Goal: Find specific page/section: Find specific page/section

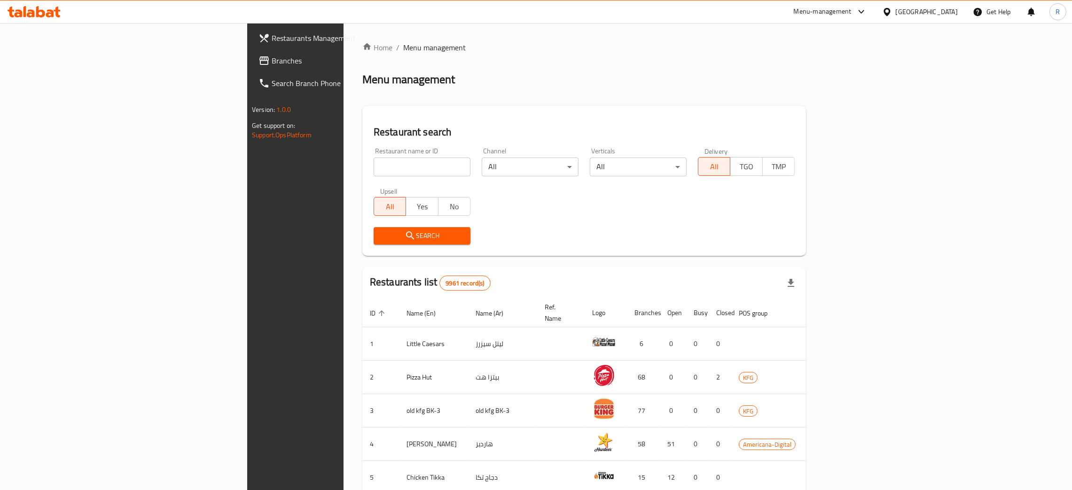
click at [374, 166] on input "search" at bounding box center [422, 166] width 97 height 19
type input "dietbux"
click button "Search" at bounding box center [422, 235] width 97 height 17
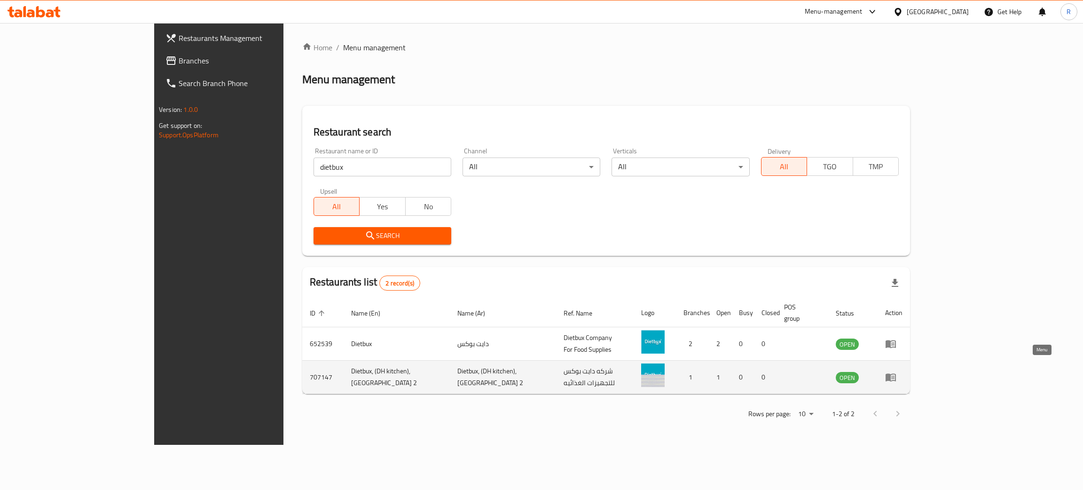
click at [896, 374] on icon "enhanced table" at bounding box center [890, 378] width 10 height 8
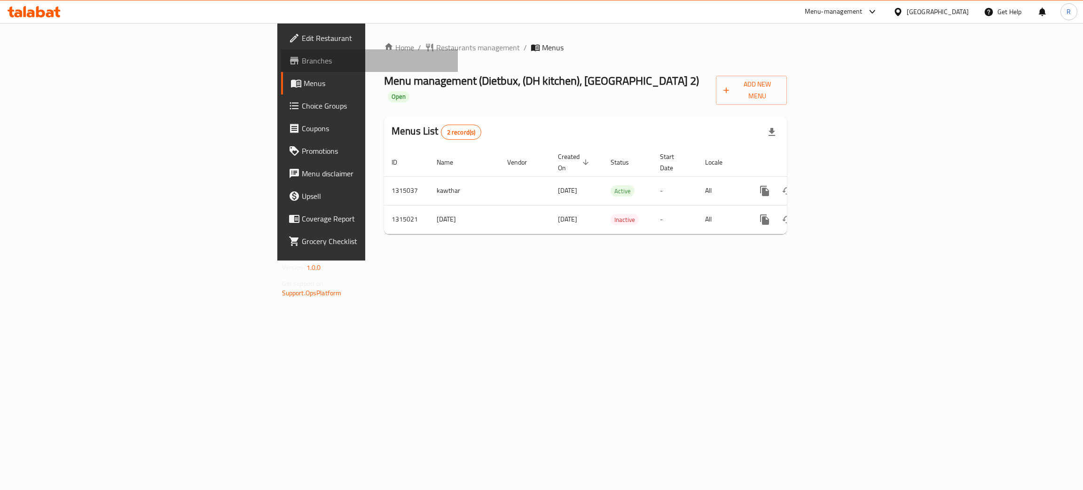
click at [281, 53] on link "Branches" at bounding box center [369, 60] width 177 height 23
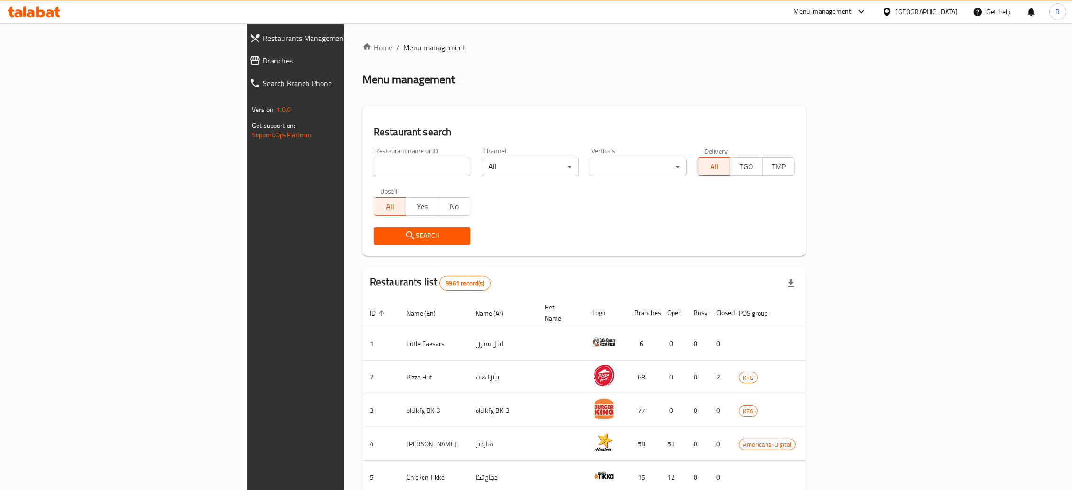
click at [380, 155] on div "Restaurant name or ID Restaurant name or ID" at bounding box center [422, 162] width 97 height 29
click at [380, 158] on input "search" at bounding box center [422, 166] width 97 height 19
type input "t"
click at [865, 1] on div "Menu-management" at bounding box center [830, 11] width 88 height 23
click at [851, 14] on div "Menu-management" at bounding box center [823, 11] width 58 height 11
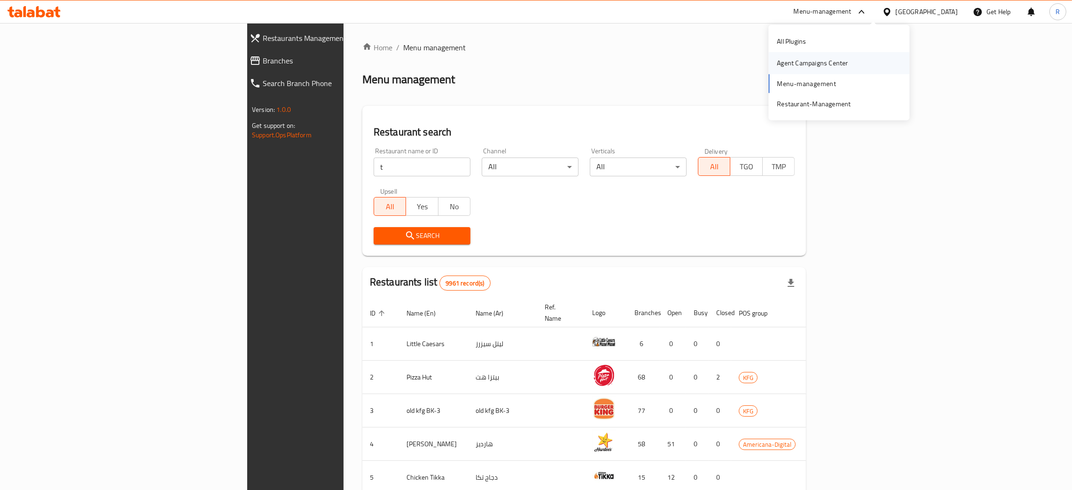
click at [827, 55] on div "Agent Campaigns Center" at bounding box center [812, 63] width 86 height 22
